Goal: Find contact information: Find contact information

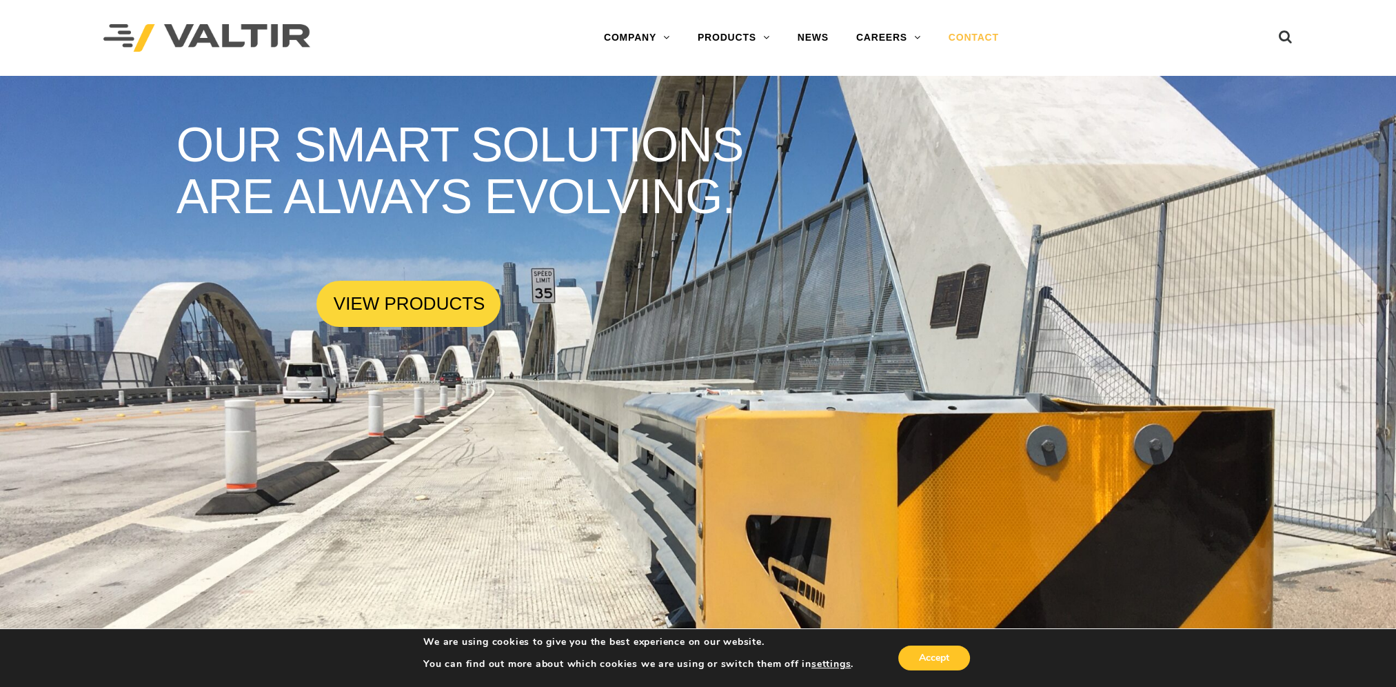
click at [990, 43] on link "CONTACT" at bounding box center [974, 38] width 78 height 28
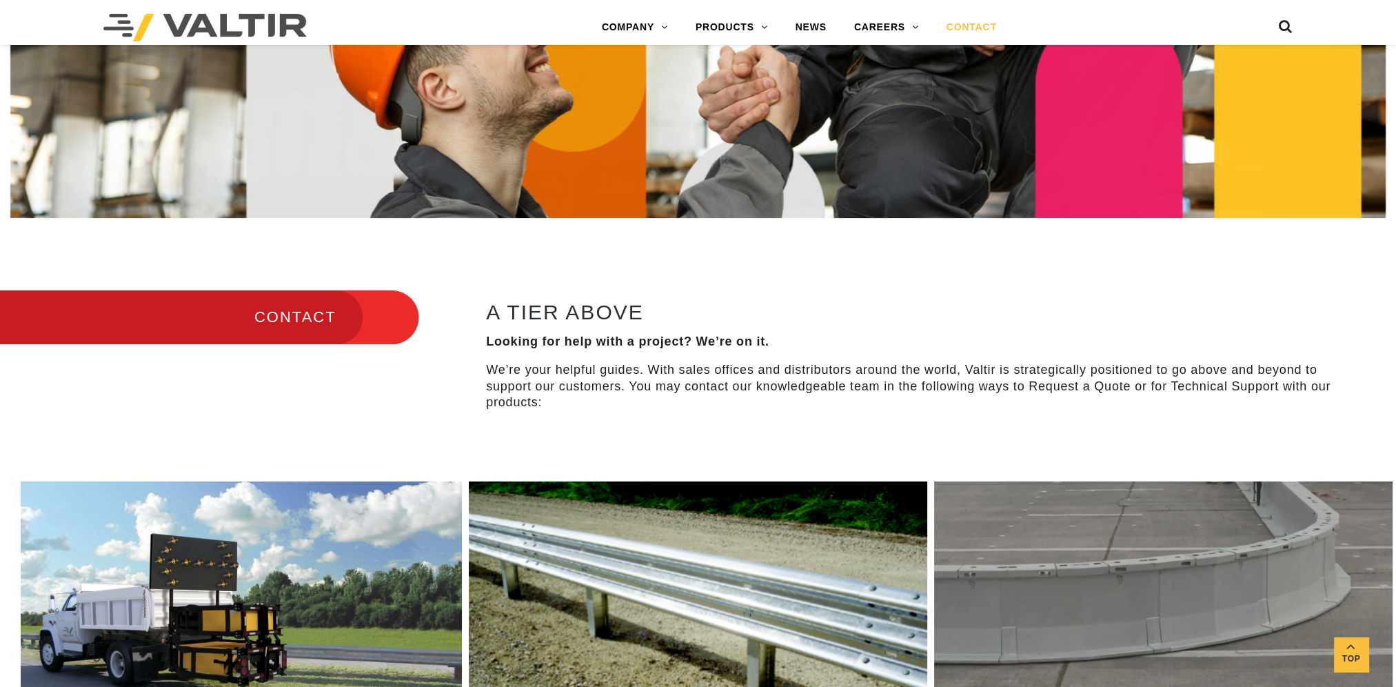
scroll to position [414, 0]
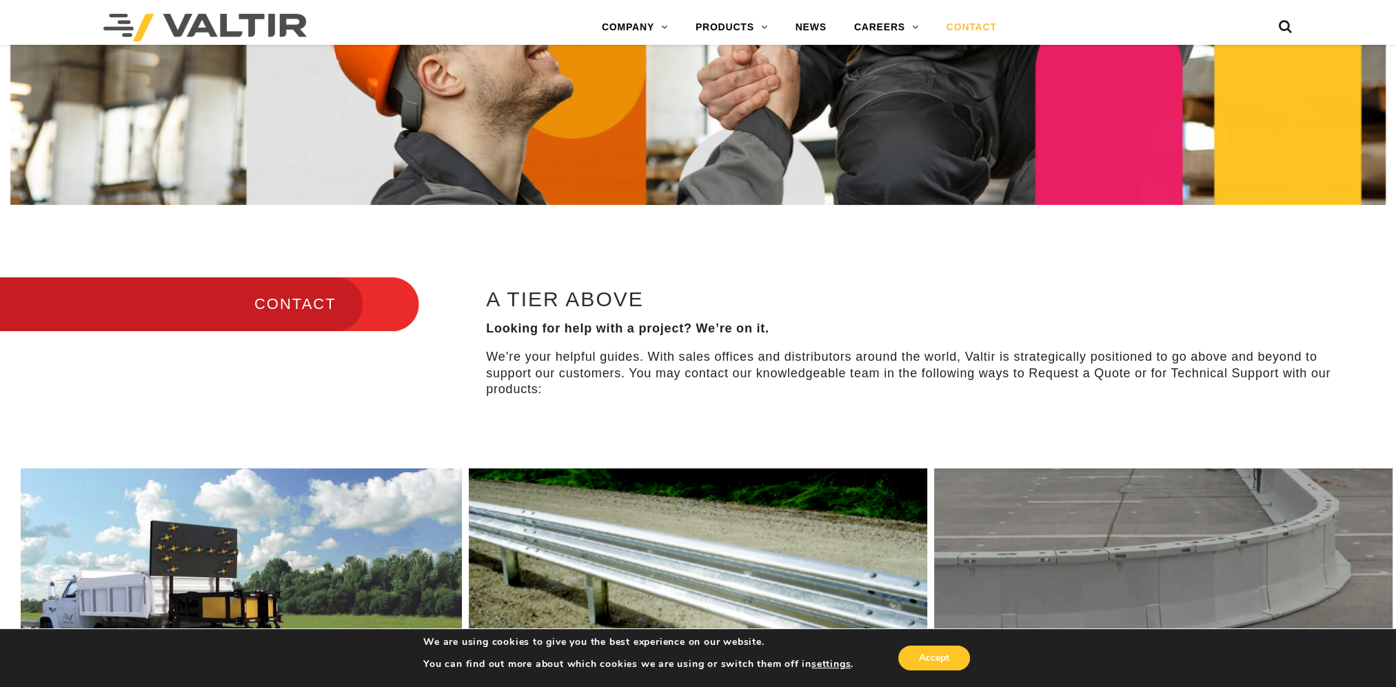
click at [308, 304] on h3 "CONTACT" at bounding box center [209, 304] width 419 height 58
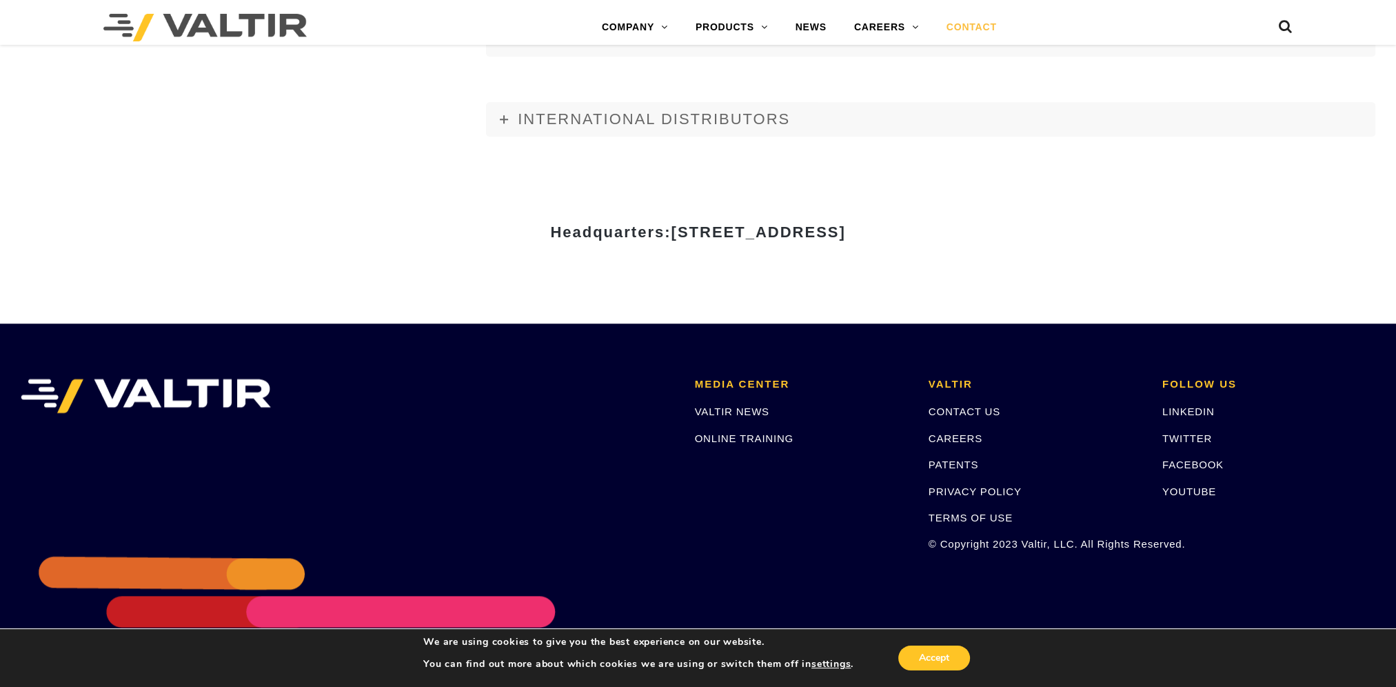
scroll to position [1861, 0]
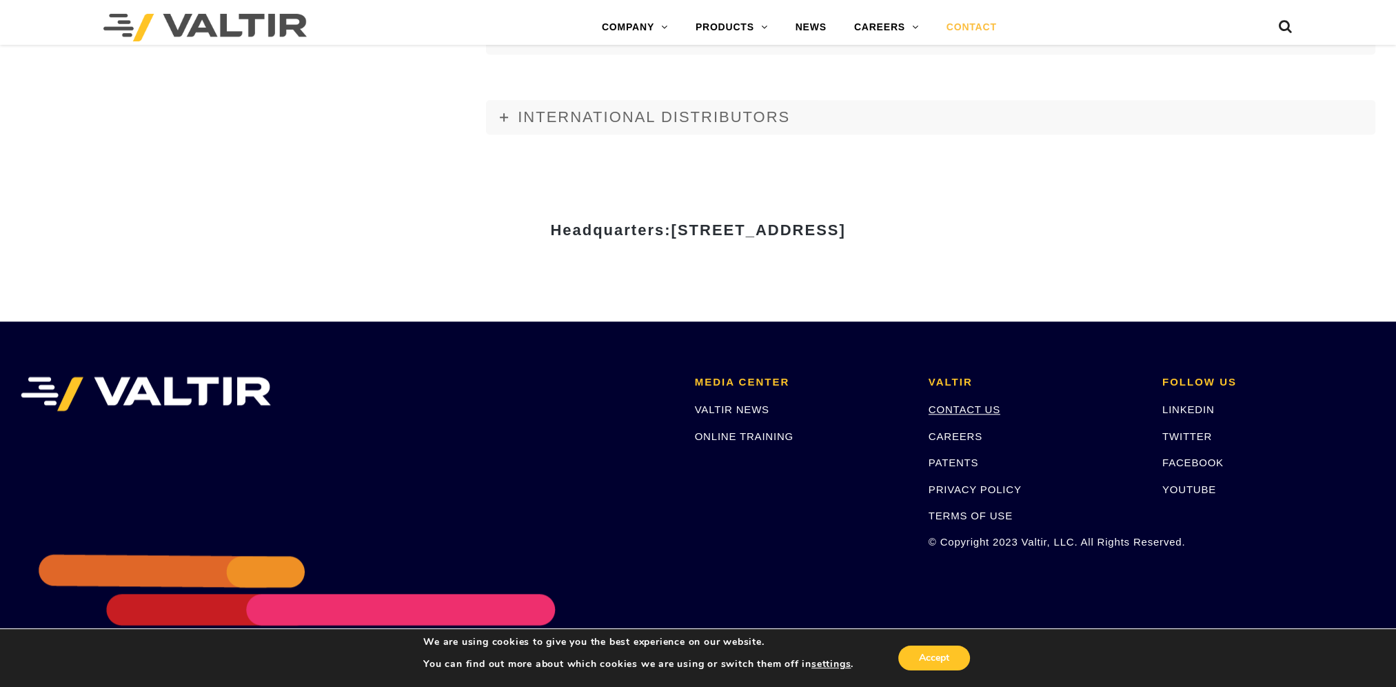
click at [949, 410] on link "CONTACT US" at bounding box center [965, 409] width 72 height 12
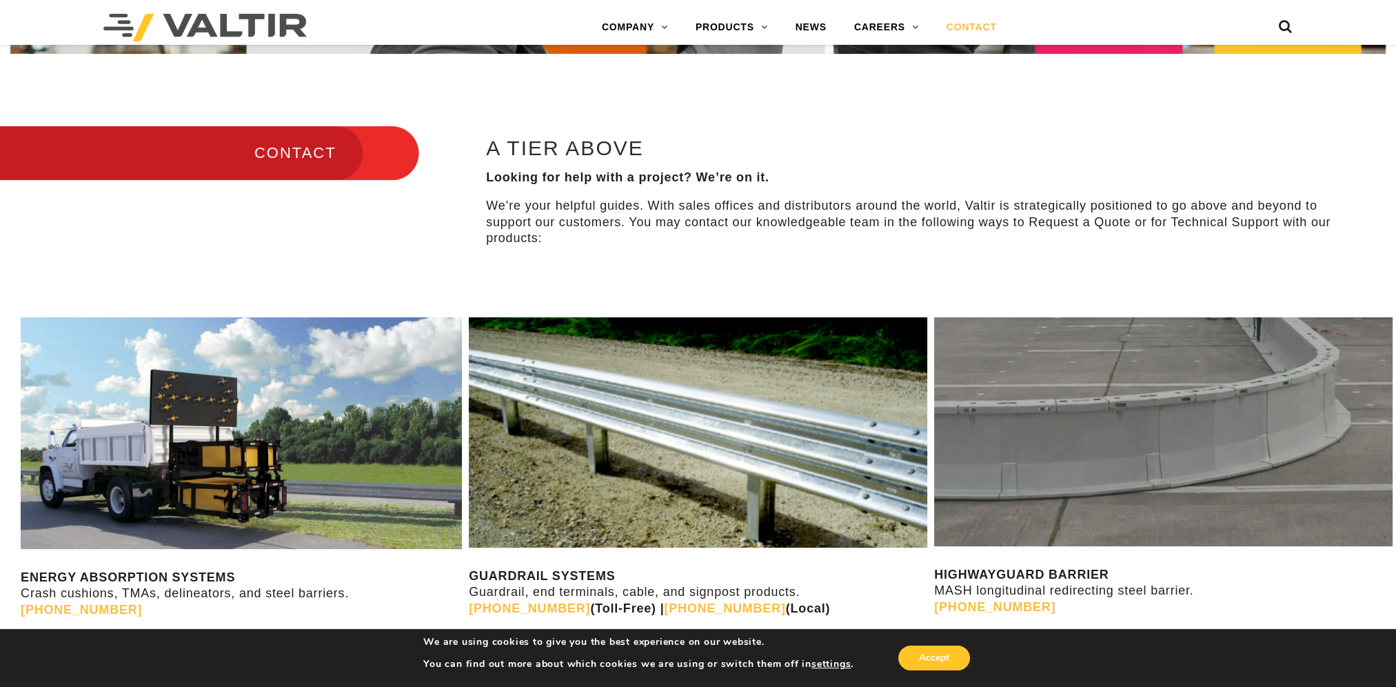
scroll to position [530, 0]
